Goal: Find specific page/section: Find specific page/section

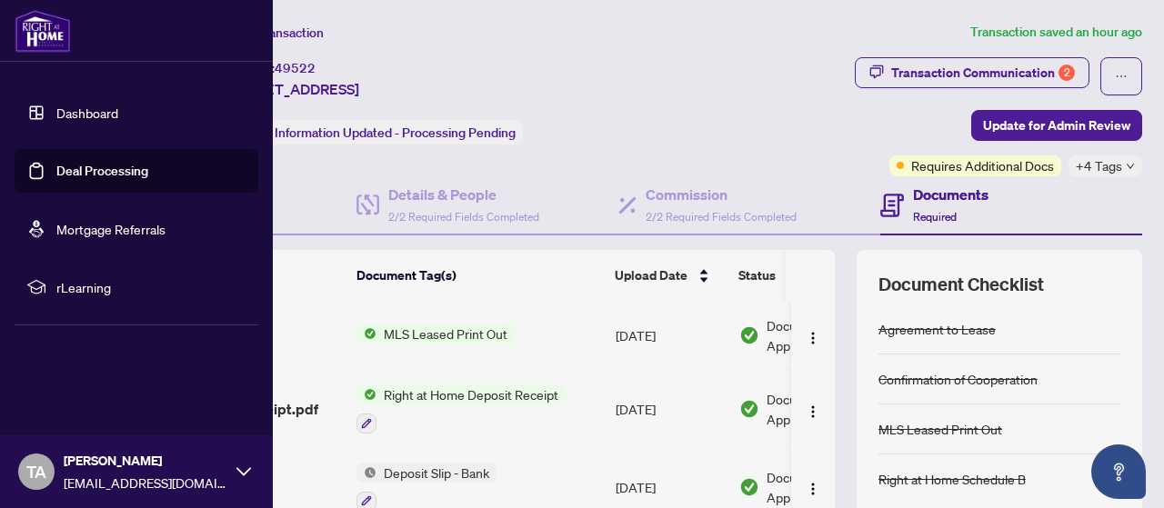
drag, startPoint x: 0, startPoint y: 0, endPoint x: 79, endPoint y: 170, distance: 187.5
click at [79, 170] on link "Deal Processing" at bounding box center [102, 171] width 92 height 16
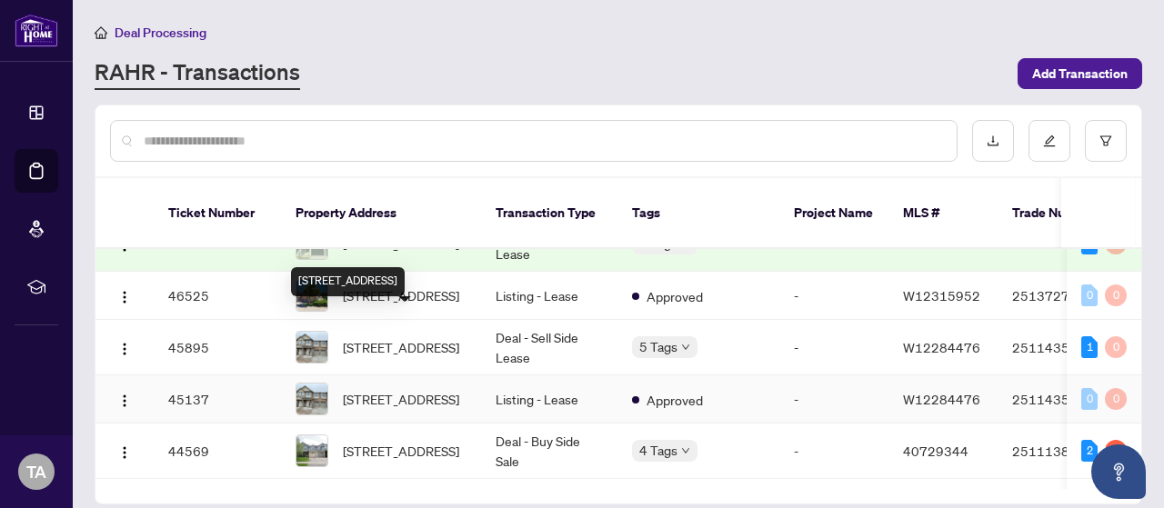
scroll to position [273, 0]
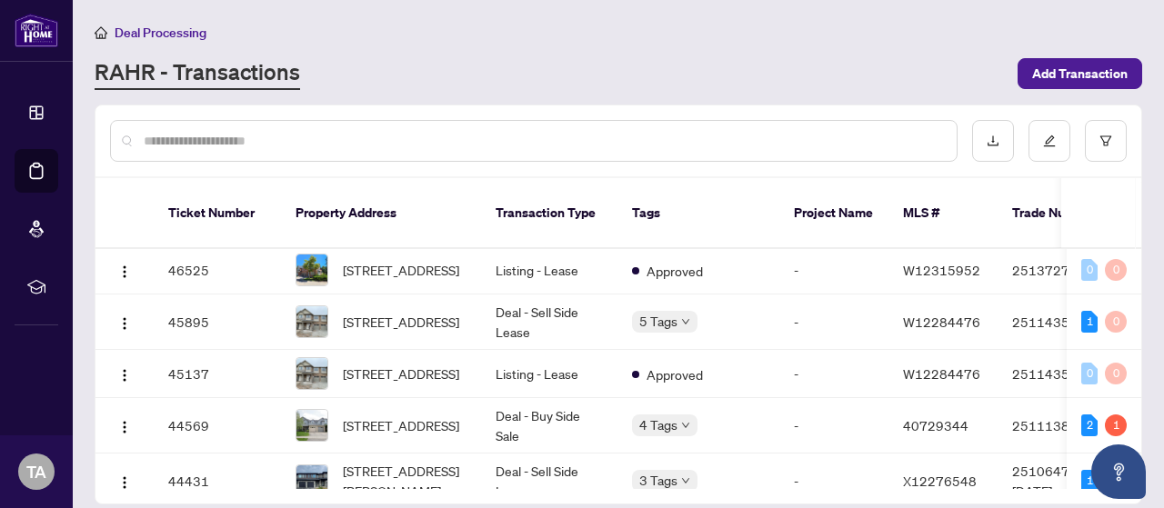
click at [331, 125] on div at bounding box center [533, 141] width 847 height 42
click at [330, 141] on input "text" at bounding box center [543, 141] width 798 height 20
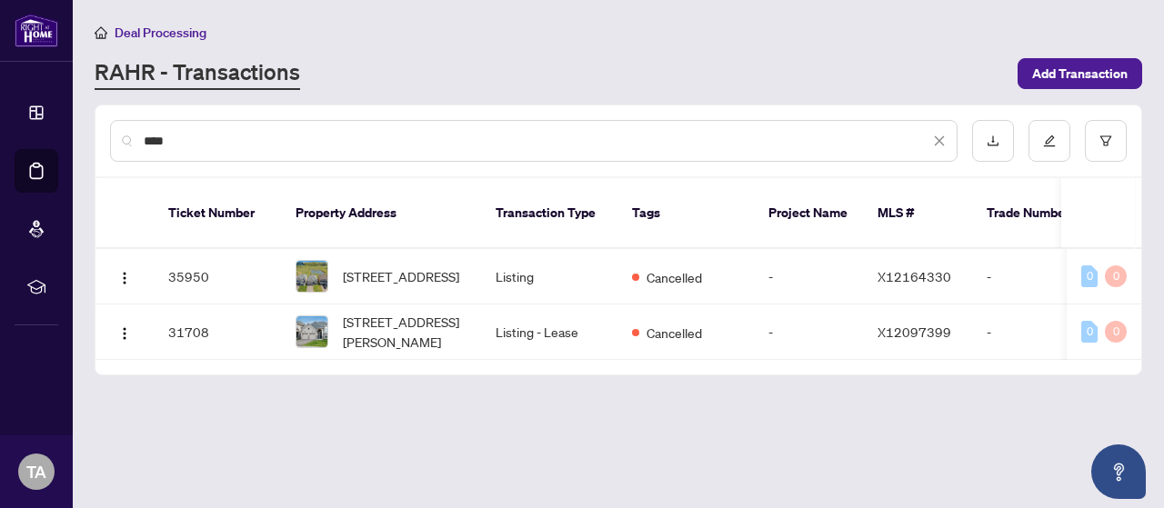
scroll to position [0, 0]
type input "****"
click at [435, 266] on span "[STREET_ADDRESS]" at bounding box center [401, 276] width 116 height 20
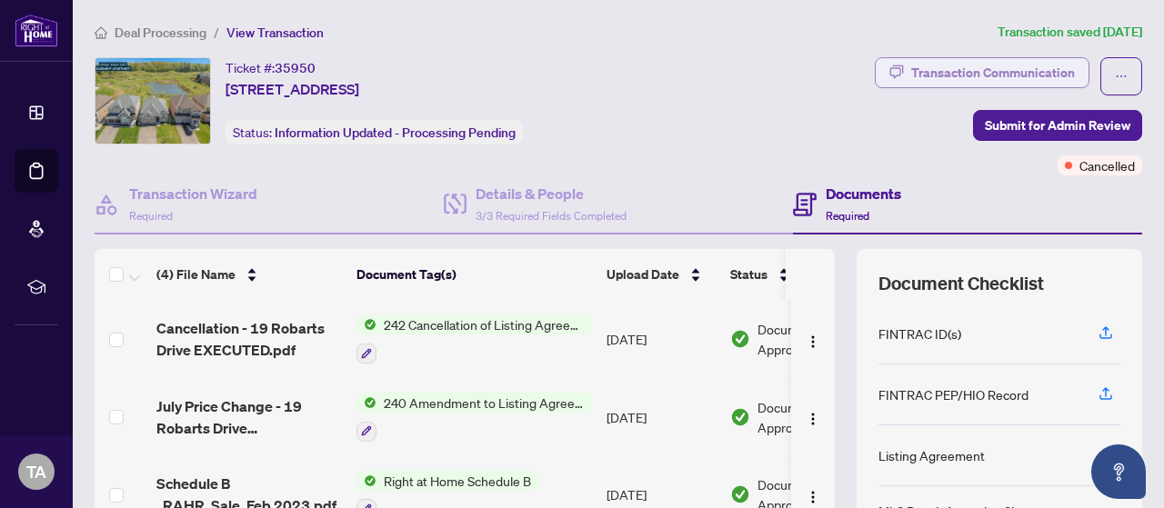
click at [977, 75] on div "Transaction Communication" at bounding box center [993, 72] width 164 height 29
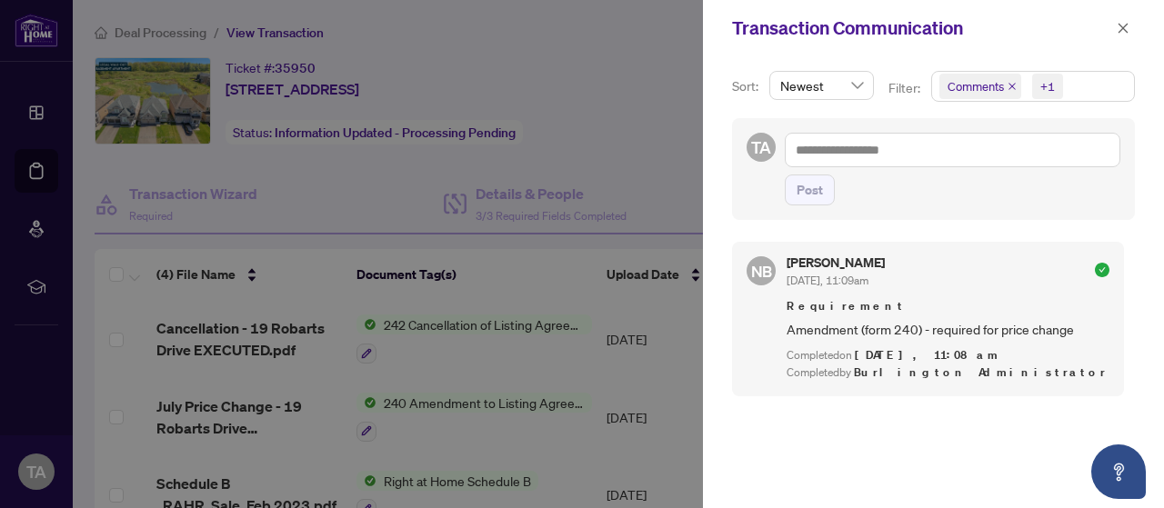
click at [632, 121] on div at bounding box center [582, 254] width 1164 height 508
click at [1128, 27] on icon "close" at bounding box center [1122, 28] width 13 height 13
